Goal: Transaction & Acquisition: Book appointment/travel/reservation

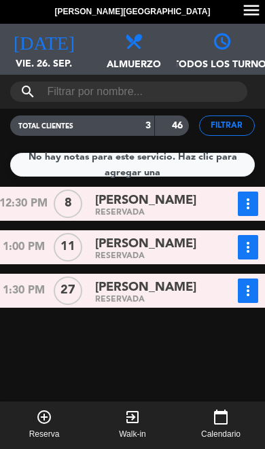
click at [47, 423] on icon "add_circle_outline" at bounding box center [44, 417] width 16 height 16
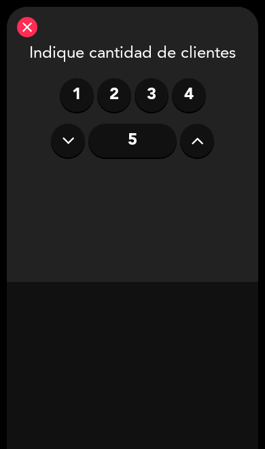
click at [152, 97] on label "3" at bounding box center [152, 95] width 34 height 34
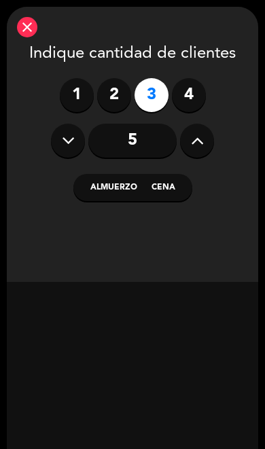
click at [182, 186] on button "Cena" at bounding box center [168, 187] width 48 height 27
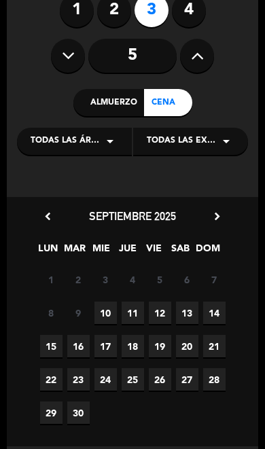
click at [112, 311] on span "10" at bounding box center [106, 313] width 22 height 22
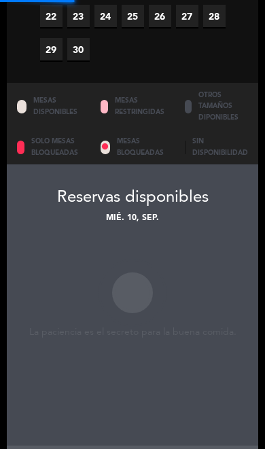
scroll to position [534, 0]
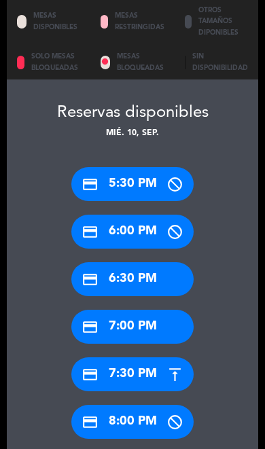
click at [158, 310] on div "credit_card 7:00 PM" at bounding box center [132, 327] width 122 height 34
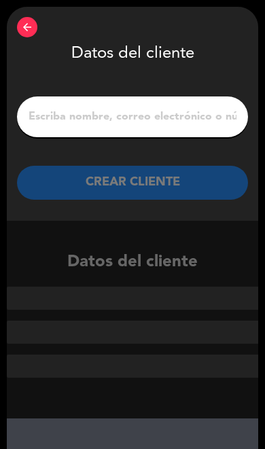
scroll to position [0, 0]
click at [162, 109] on input "1" at bounding box center [132, 116] width 211 height 19
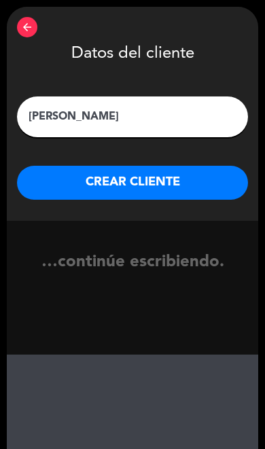
type input "[PERSON_NAME]"
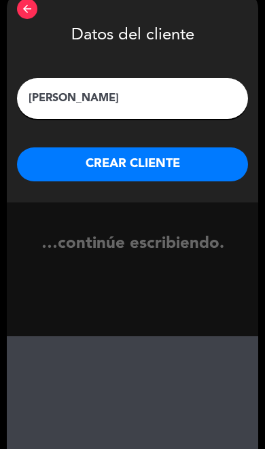
scroll to position [3, 0]
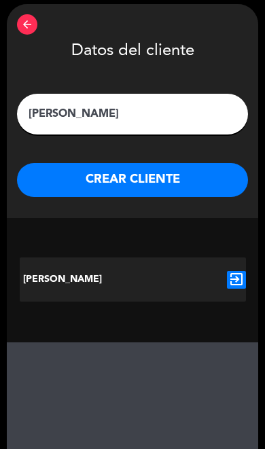
click at [189, 182] on button "CREAR CLIENTE" at bounding box center [132, 180] width 231 height 34
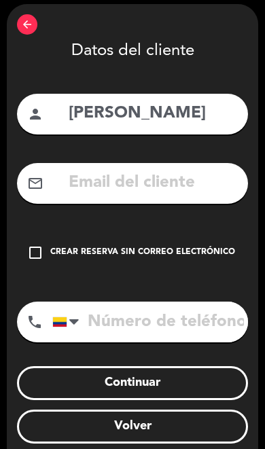
click at [50, 254] on div "check_box_outline_blank Crear reserva sin correo electrónico" at bounding box center [132, 253] width 231 height 41
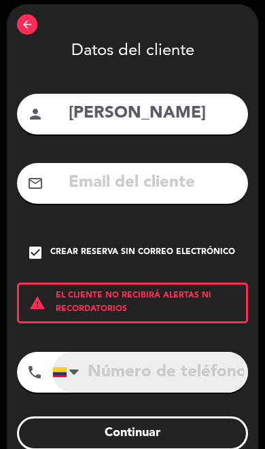
click at [154, 377] on input "tel" at bounding box center [150, 372] width 196 height 41
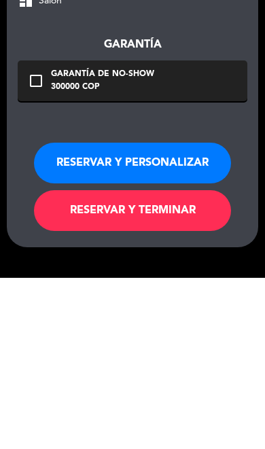
scroll to position [438, 0]
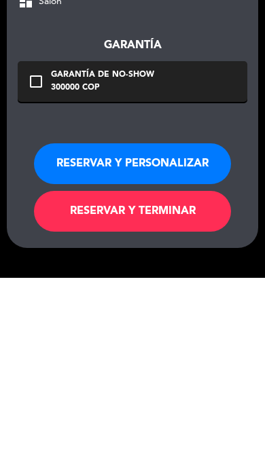
click at [195, 315] on button "RESERVAR Y PERSONALIZAR" at bounding box center [132, 335] width 197 height 41
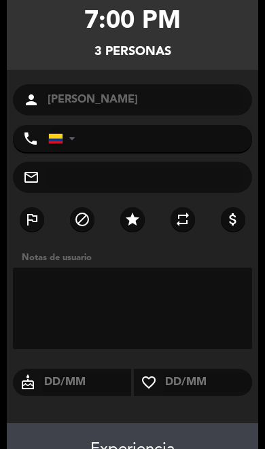
scroll to position [88, 0]
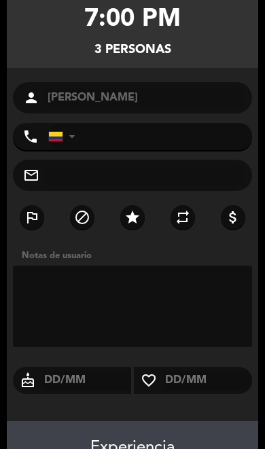
click at [195, 312] on textarea at bounding box center [132, 307] width 239 height 82
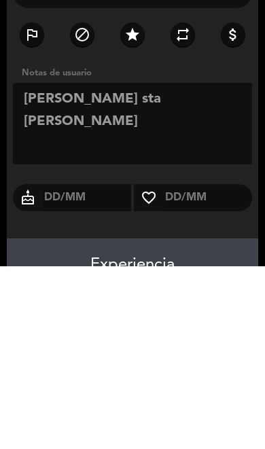
type textarea "[PERSON_NAME] sta [PERSON_NAME]"
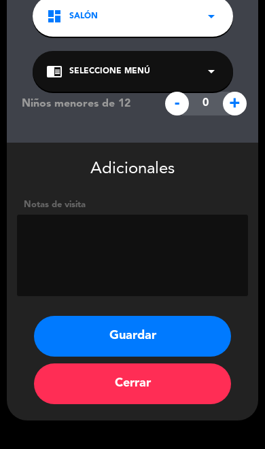
scroll to position [581, 0]
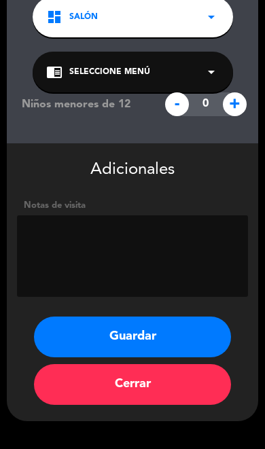
click at [166, 343] on button "Guardar" at bounding box center [132, 337] width 197 height 41
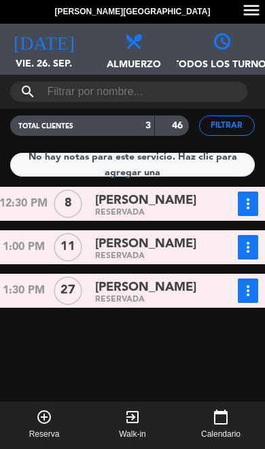
click at [37, 64] on span "vie. 26. sep." at bounding box center [44, 69] width 88 height 26
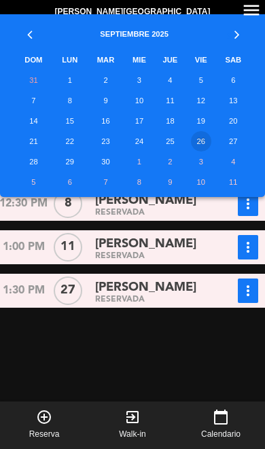
click at [138, 102] on td "10" at bounding box center [139, 100] width 30 height 20
